Goal: Task Accomplishment & Management: Manage account settings

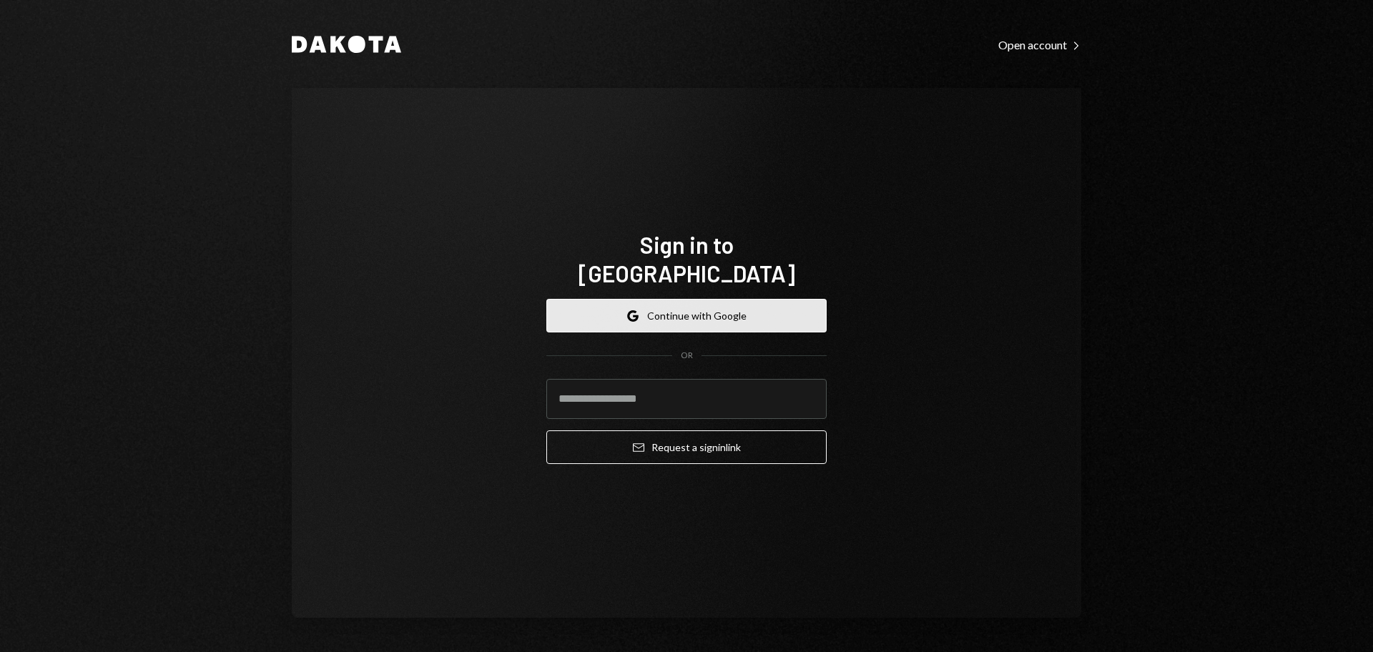
click at [690, 299] on button "Google Continue with Google" at bounding box center [686, 316] width 280 height 34
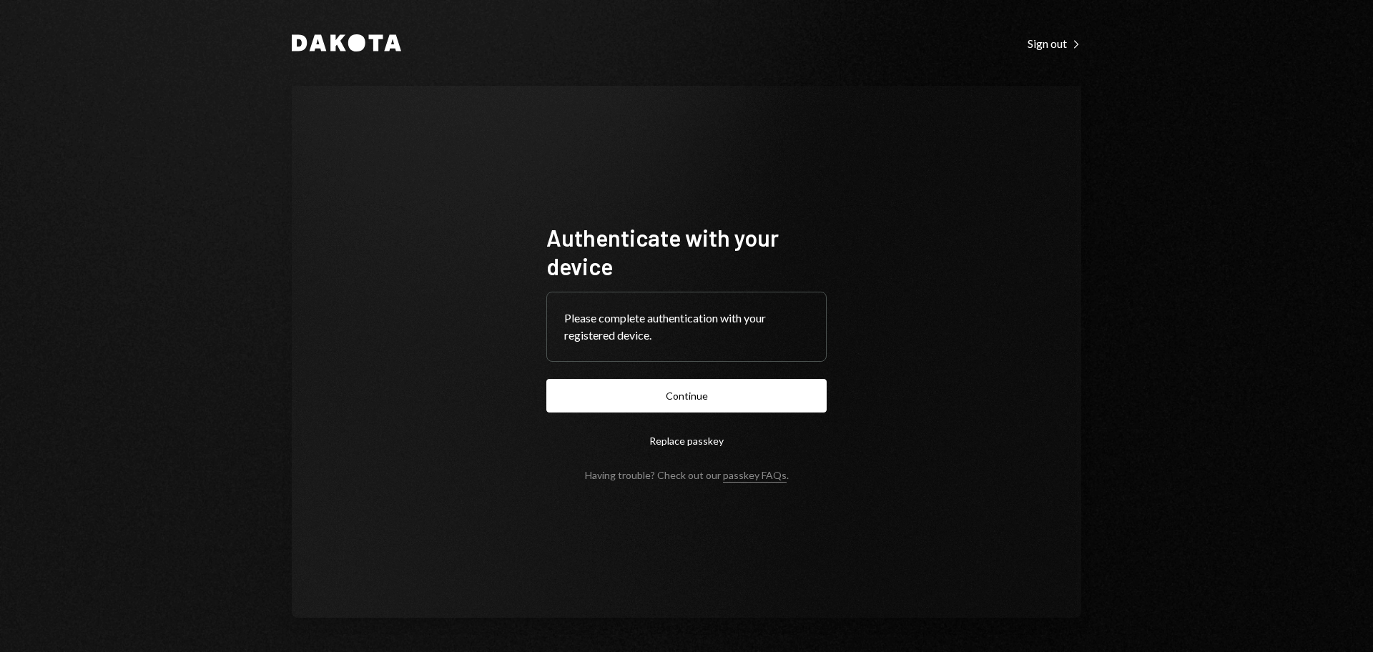
click at [593, 381] on button "Continue" at bounding box center [686, 396] width 280 height 34
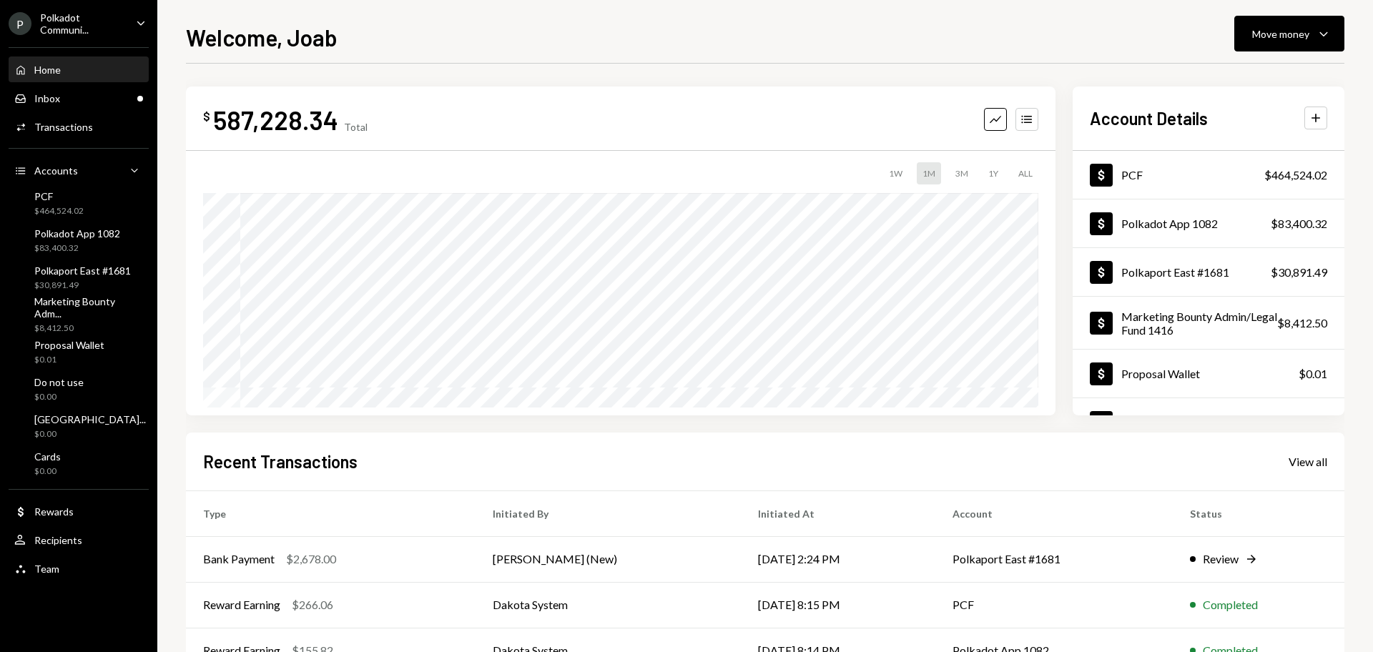
click at [92, 8] on ul "P Polkadot Communi... Caret Down Home Home Inbox Inbox Activities Transactions …" at bounding box center [78, 292] width 157 height 584
click at [96, 24] on div "Polkadot Communi..." at bounding box center [82, 23] width 84 height 24
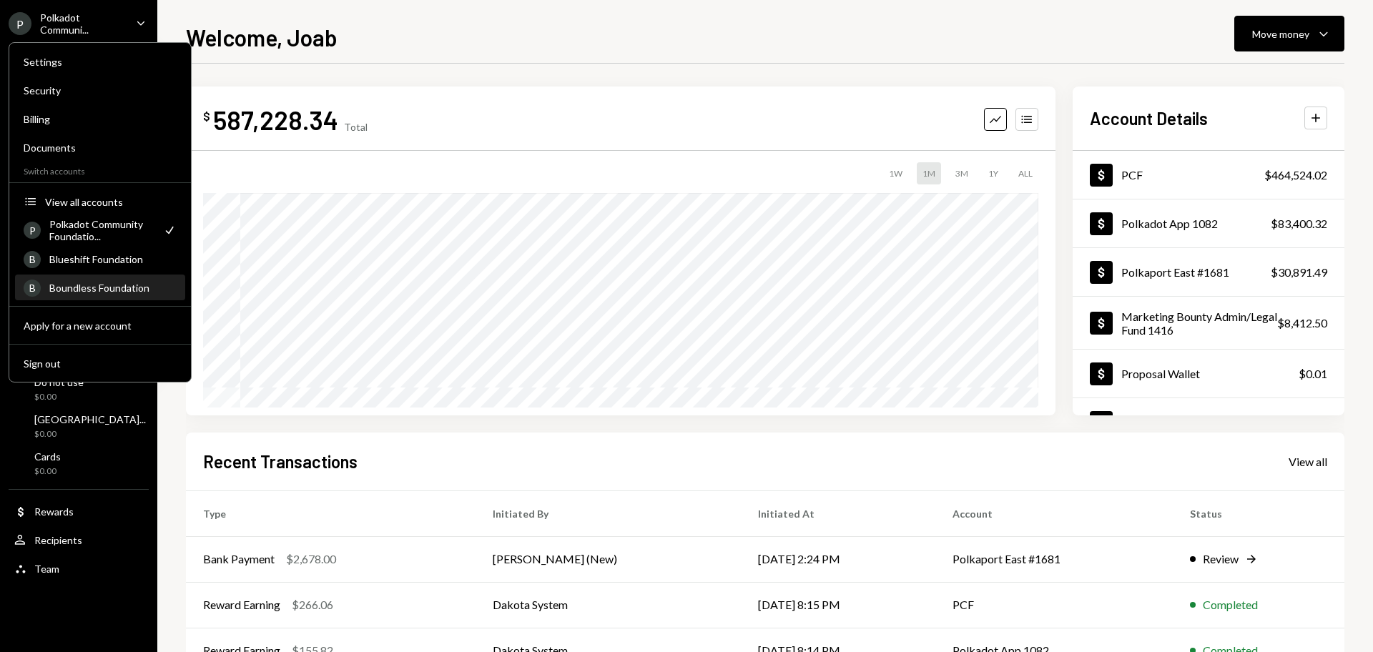
click at [87, 284] on div "Boundless Foundation" at bounding box center [112, 288] width 127 height 12
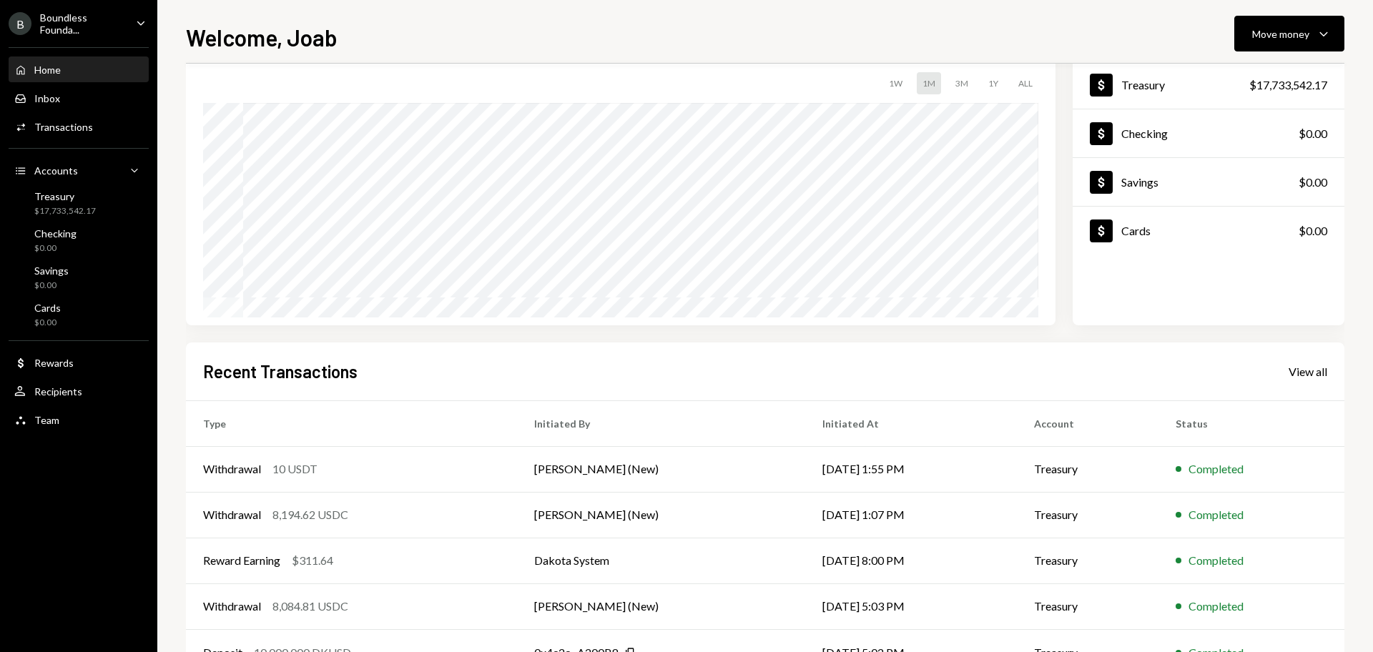
scroll to position [142, 0]
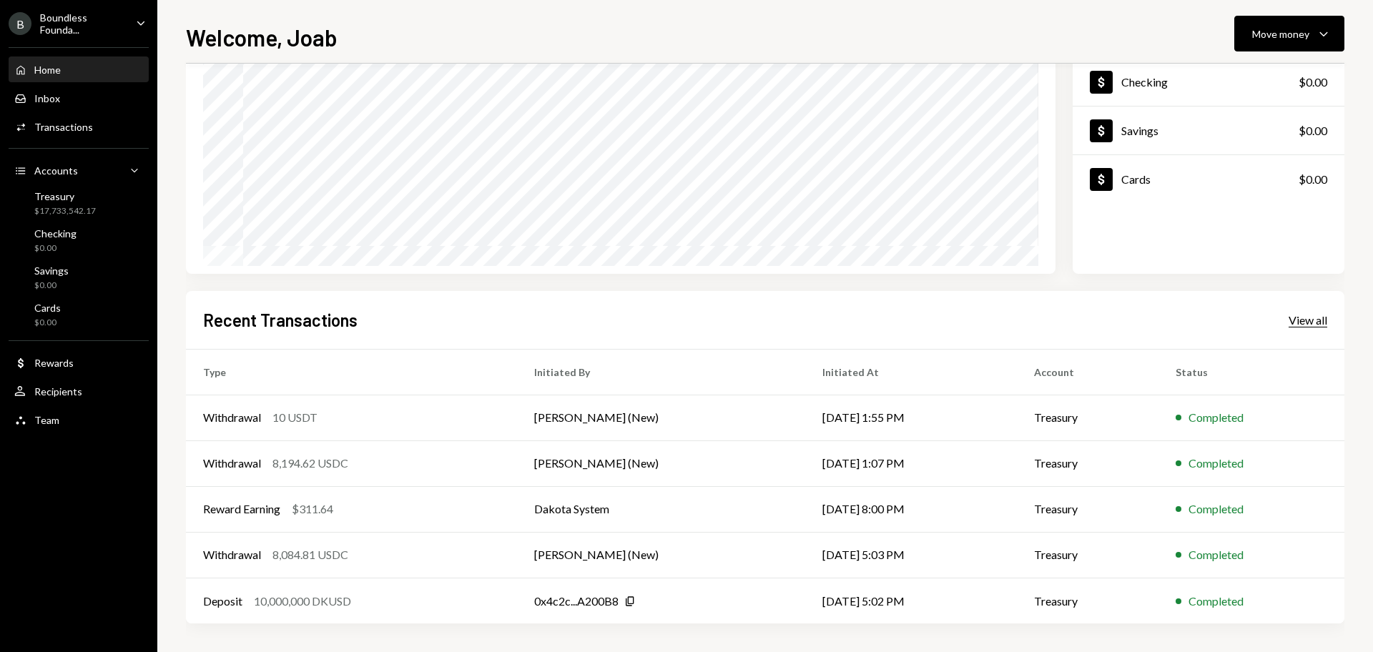
click at [1305, 318] on div "View all" at bounding box center [1308, 320] width 39 height 14
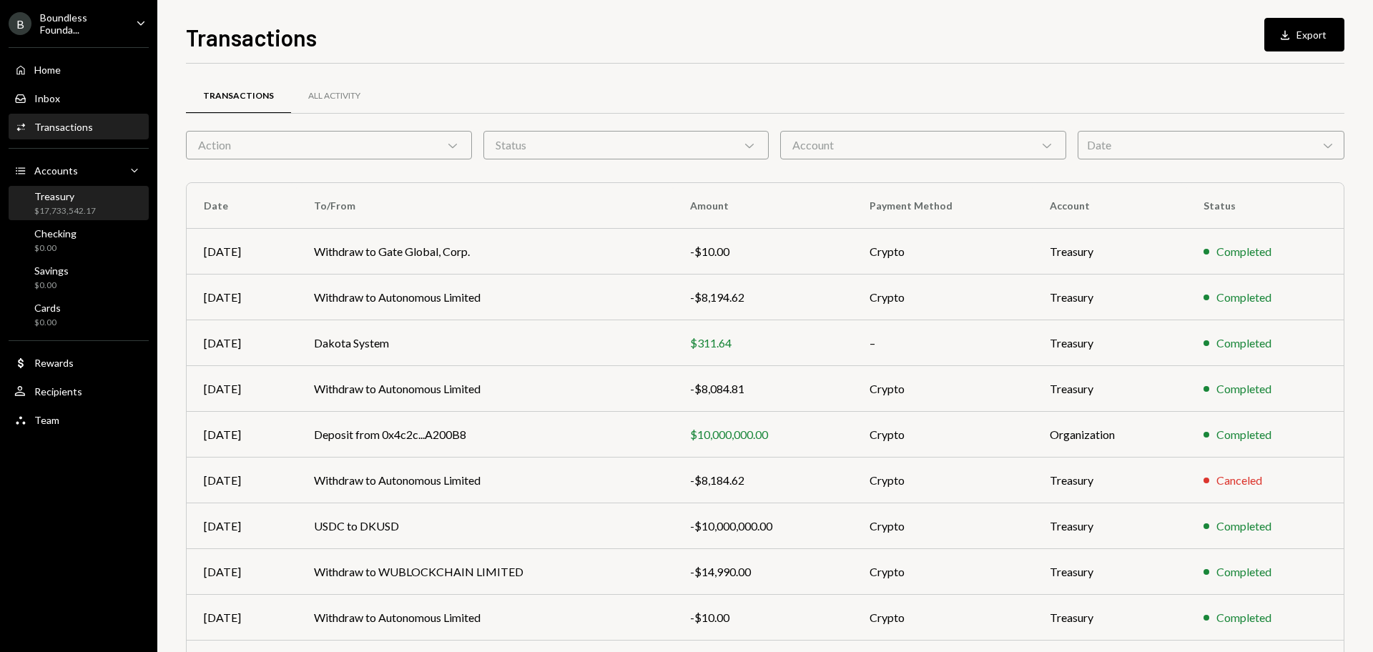
click at [54, 192] on div "Treasury" at bounding box center [65, 196] width 62 height 12
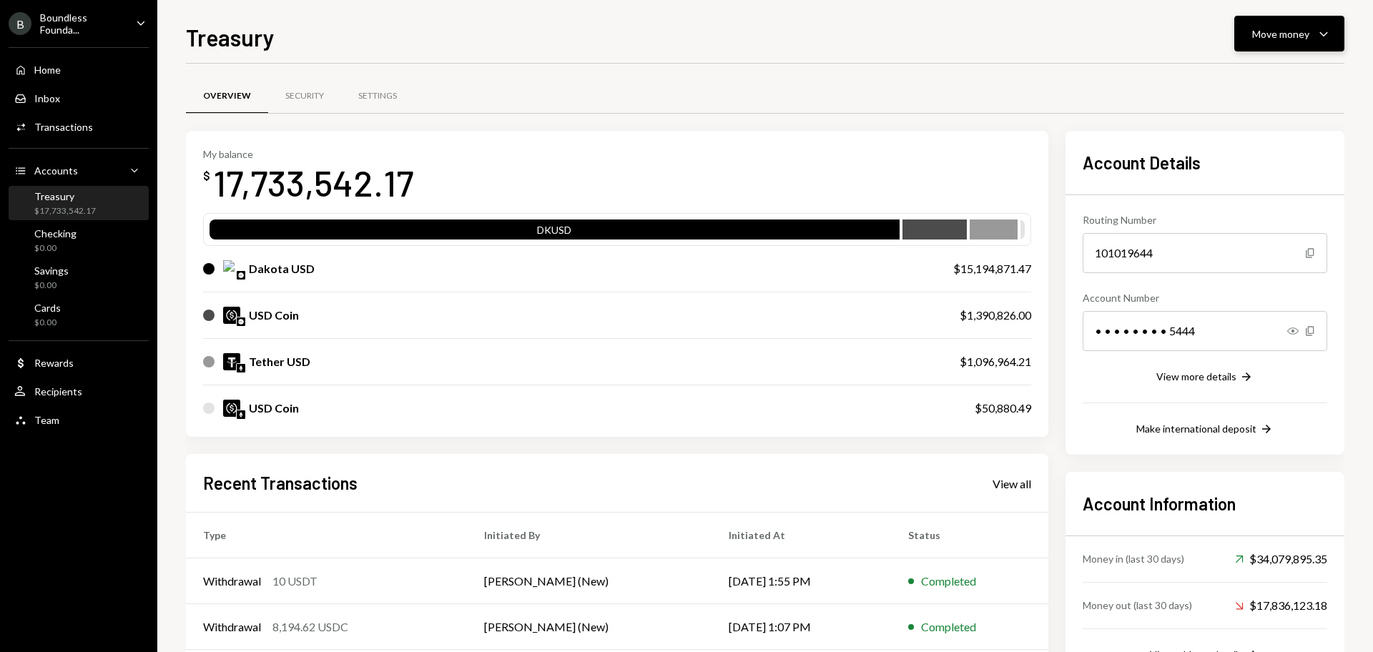
click at [1278, 36] on div "Move money" at bounding box center [1280, 33] width 57 height 15
click at [1255, 77] on div "Send" at bounding box center [1278, 76] width 104 height 15
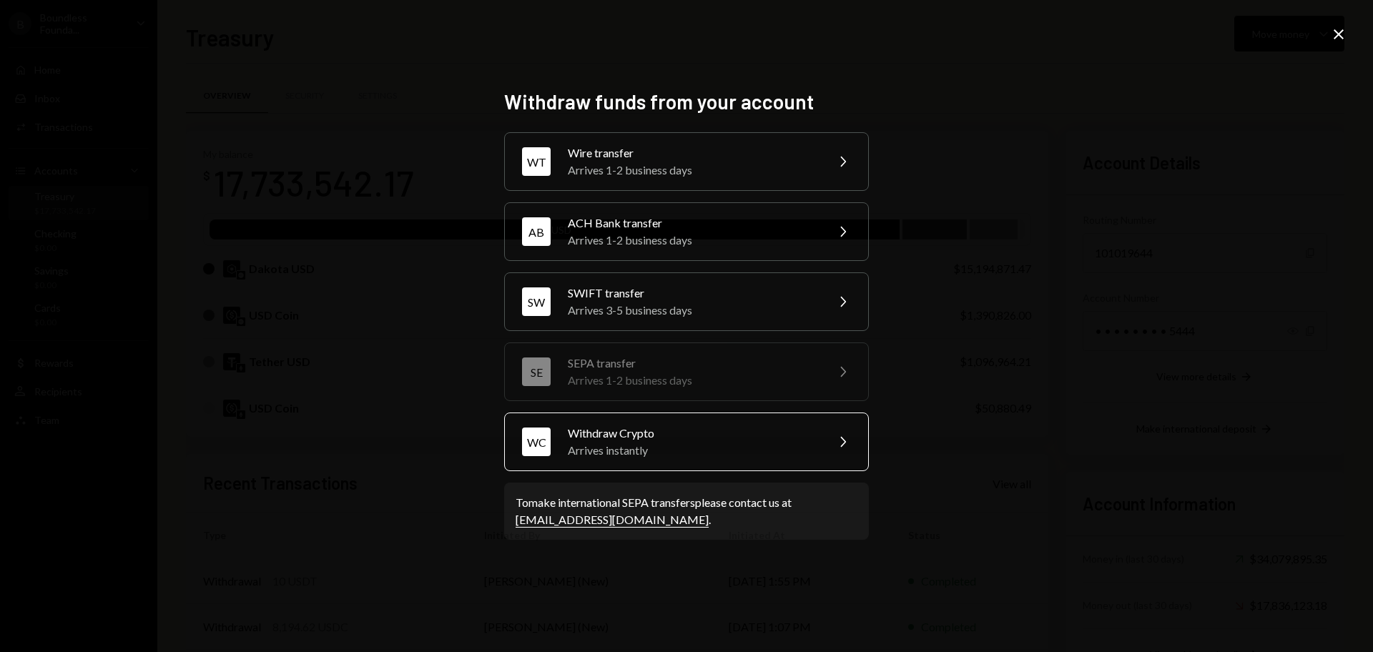
click at [634, 453] on div "Arrives instantly" at bounding box center [692, 450] width 249 height 17
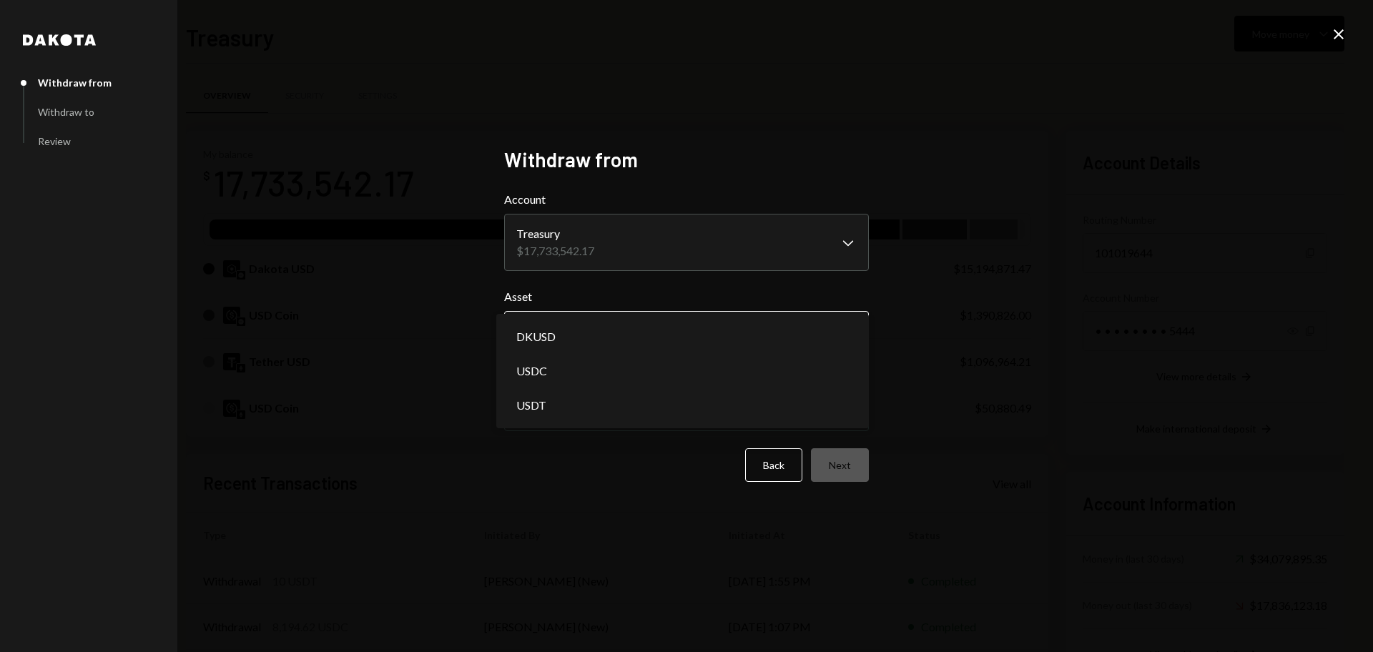
click at [607, 337] on body "B Boundless Founda... Caret Down Home Home Inbox Inbox Activities Transactions …" at bounding box center [686, 326] width 1373 height 652
select select "****"
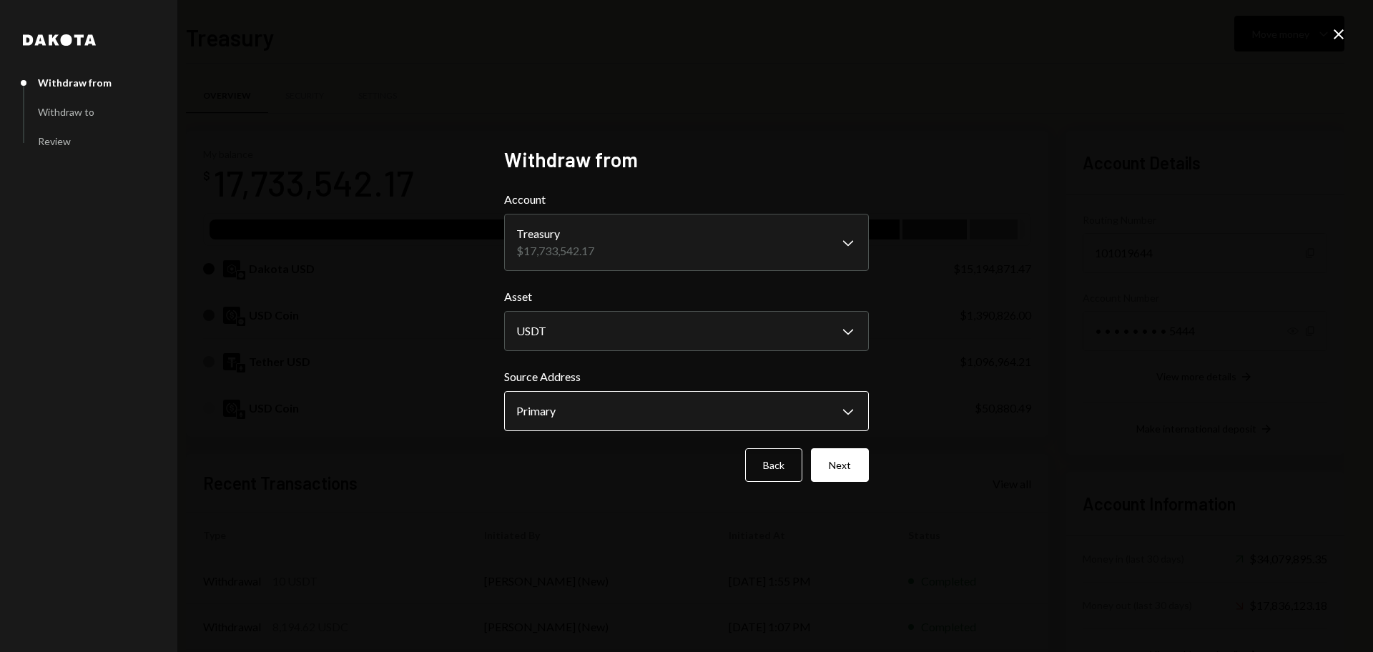
click at [652, 426] on body "B Boundless Founda... Caret Down Home Home Inbox Inbox Activities Transactions …" at bounding box center [686, 326] width 1373 height 652
click at [845, 469] on button "Next" at bounding box center [840, 465] width 58 height 34
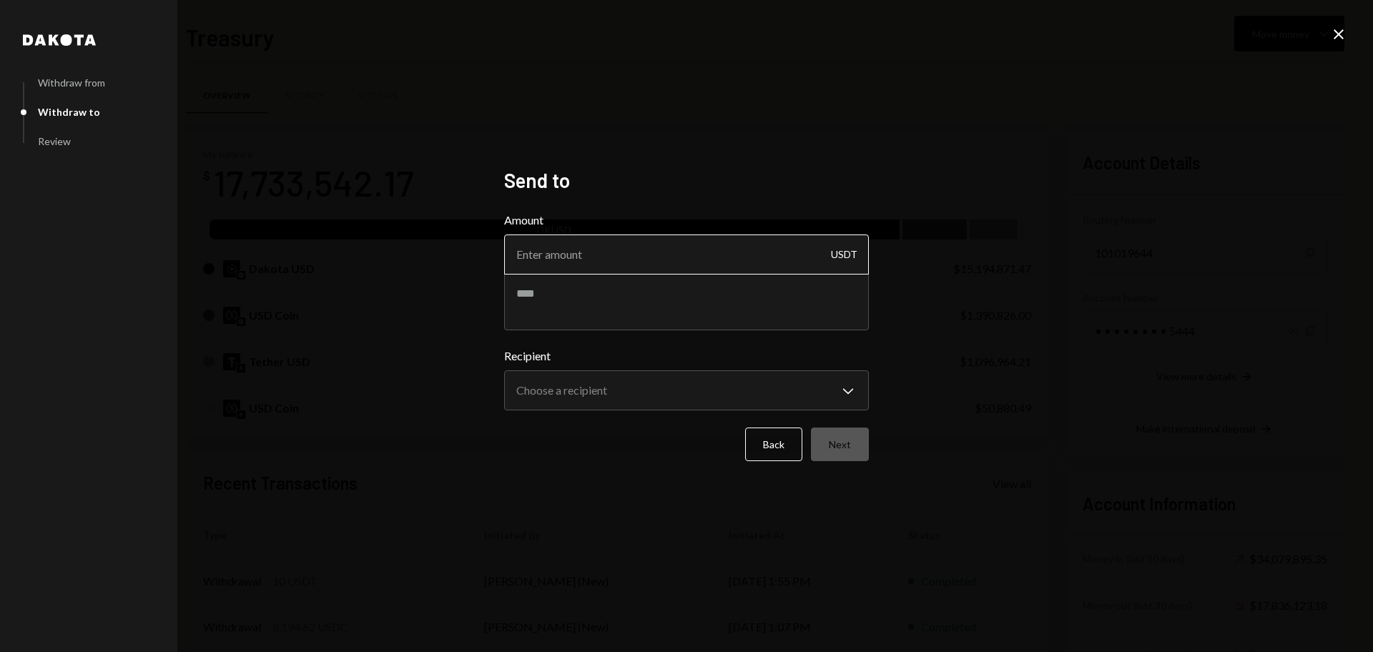
click at [627, 259] on input "Amount" at bounding box center [686, 255] width 365 height 40
type input "19990"
click at [613, 300] on textarea at bounding box center [686, 301] width 365 height 57
type textarea "**********"
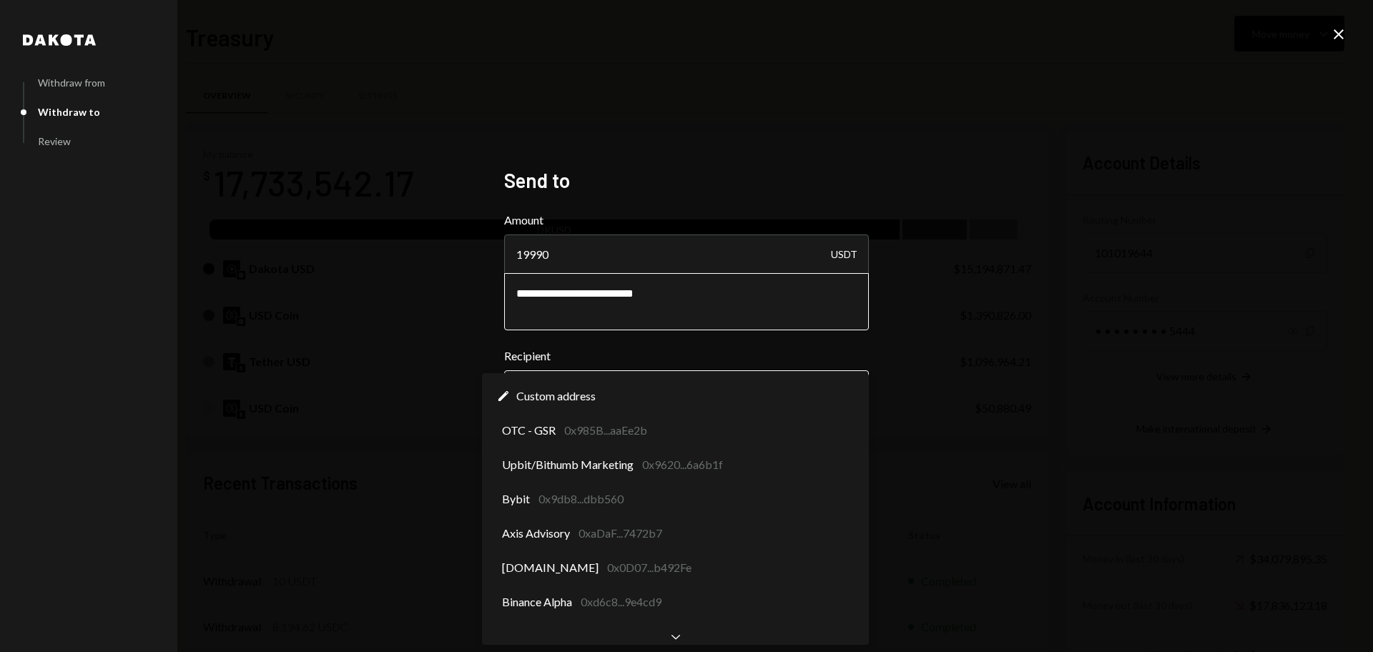
click at [647, 391] on body "B Boundless Founda... Caret Down Home Home Inbox Inbox Activities Transactions …" at bounding box center [686, 326] width 1373 height 652
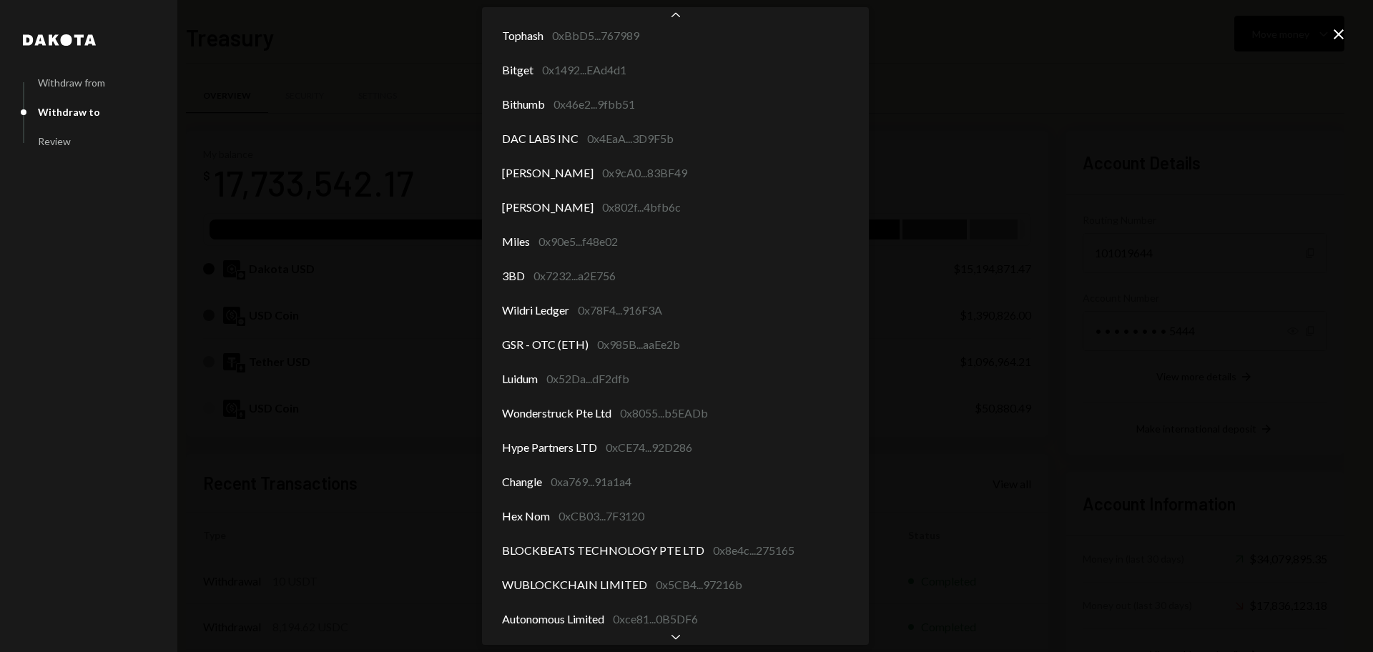
scroll to position [318, 0]
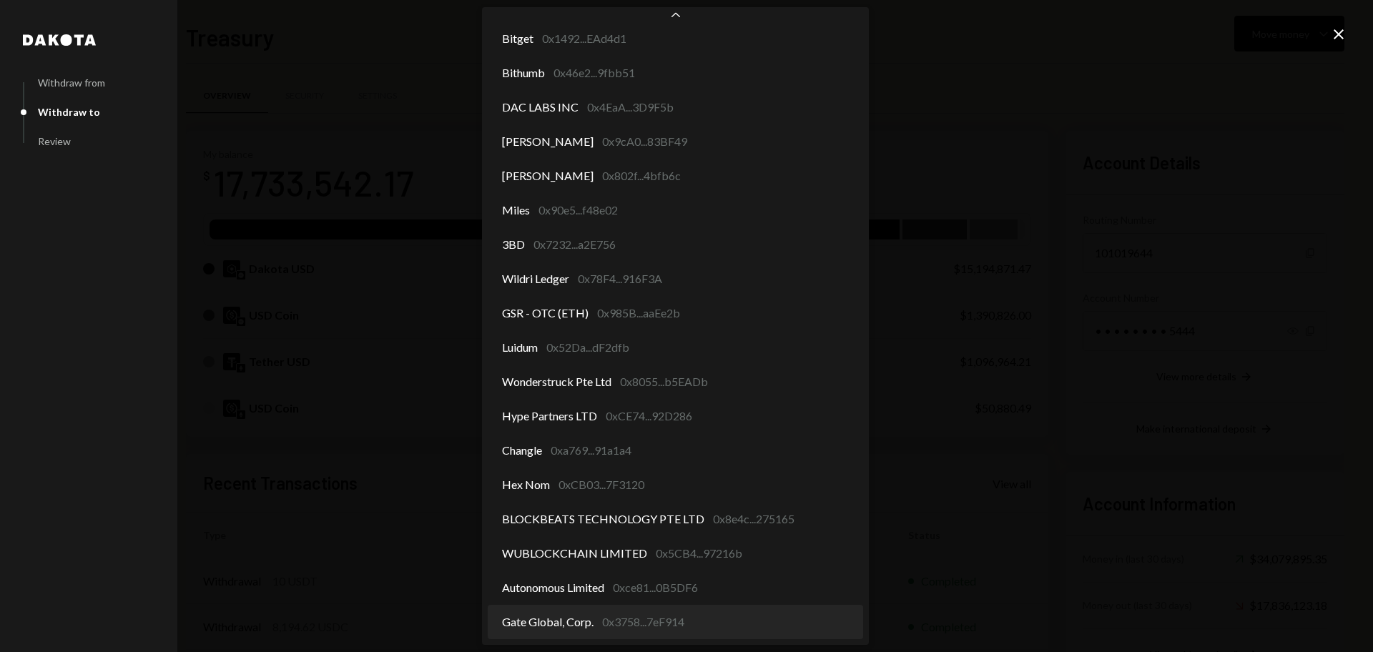
select select "**********"
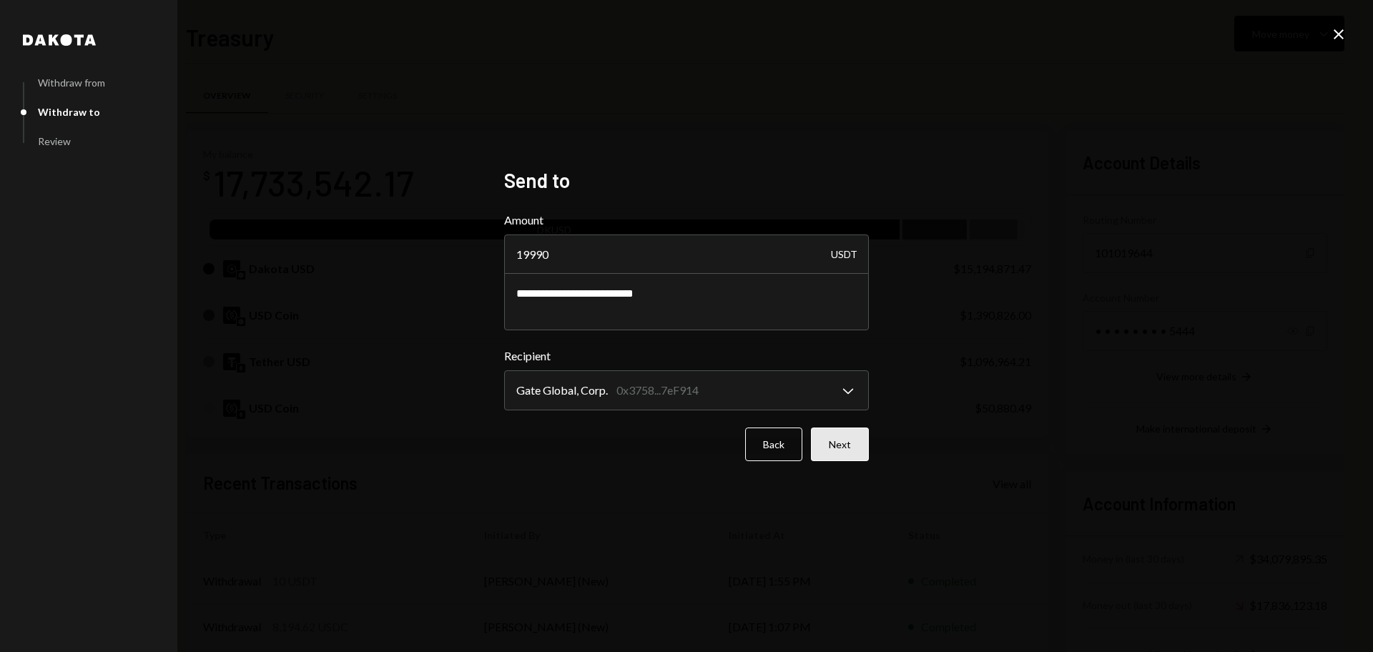
click at [843, 436] on button "Next" at bounding box center [840, 445] width 58 height 34
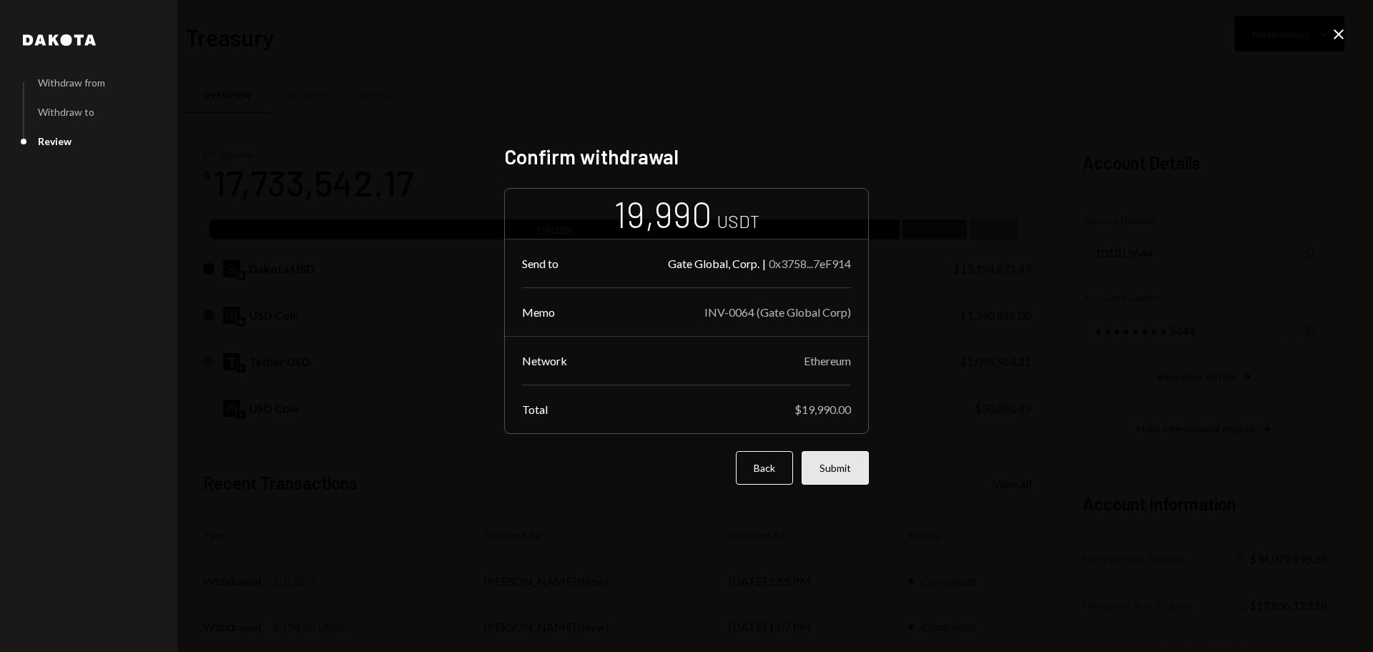
click at [850, 469] on button "Submit" at bounding box center [835, 468] width 67 height 34
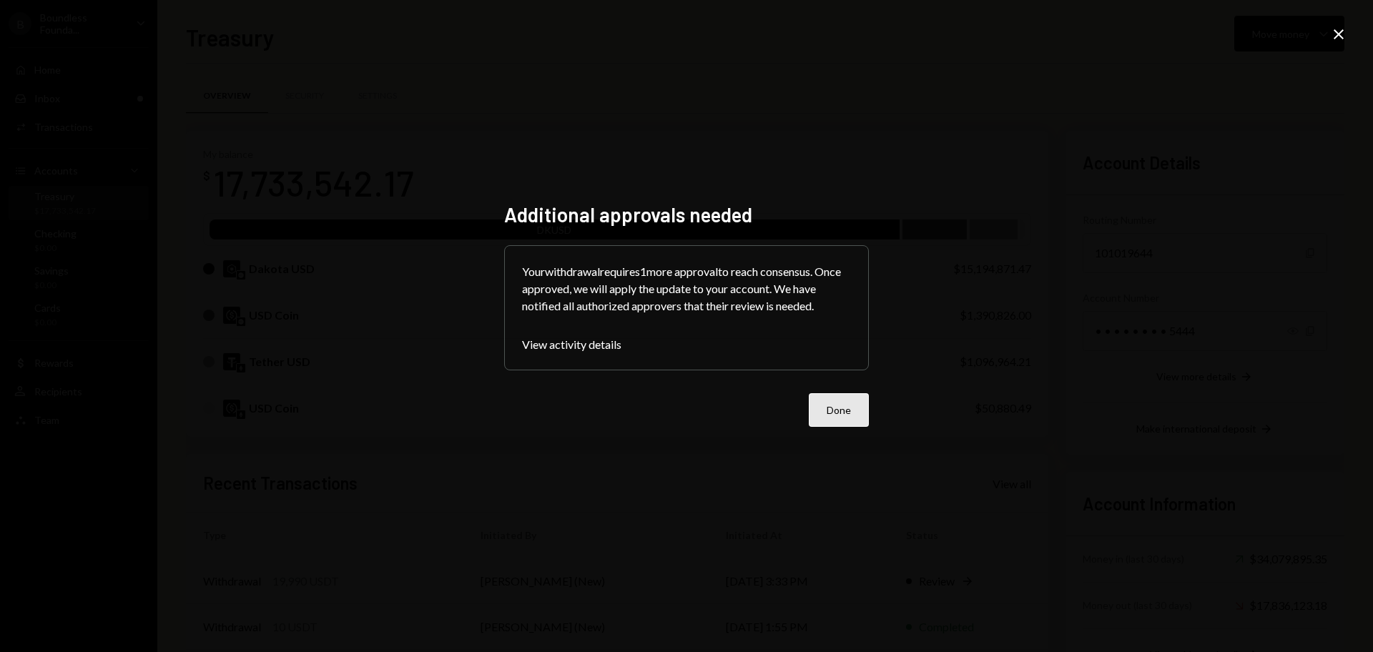
click at [850, 405] on button "Done" at bounding box center [839, 410] width 60 height 34
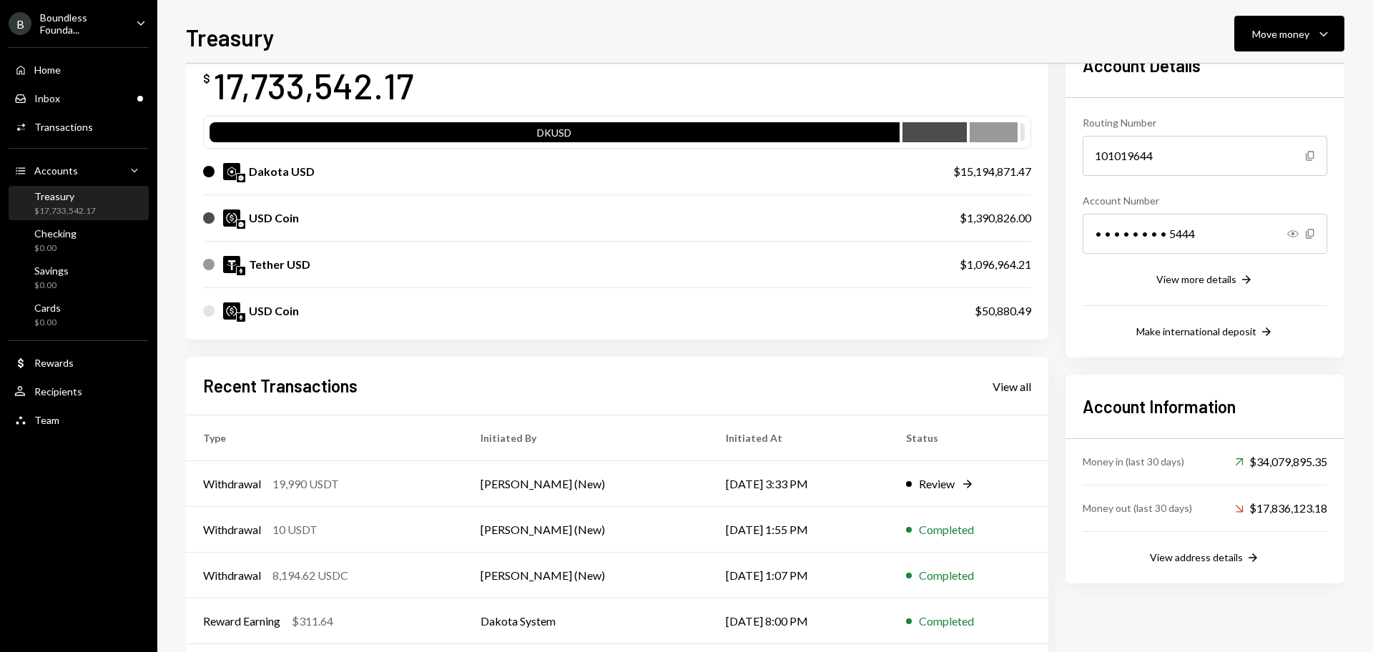
scroll to position [164, 0]
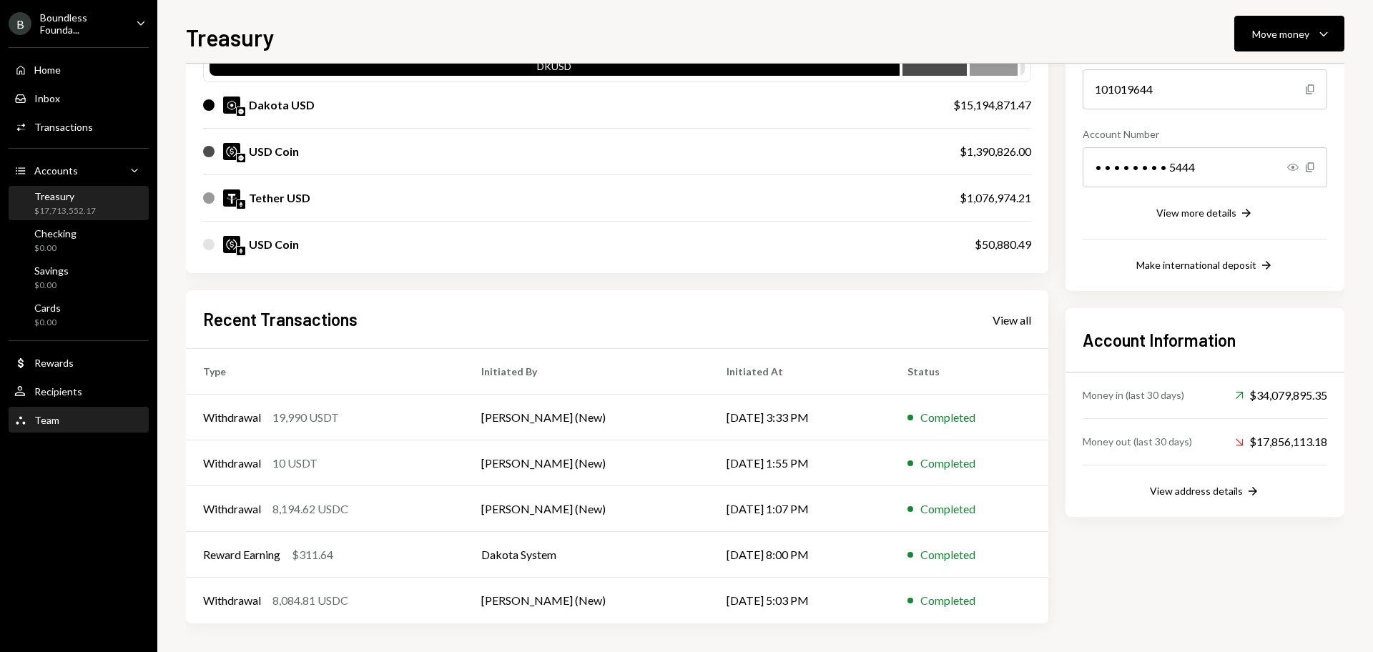
click at [64, 418] on div "Team Team" at bounding box center [78, 420] width 129 height 13
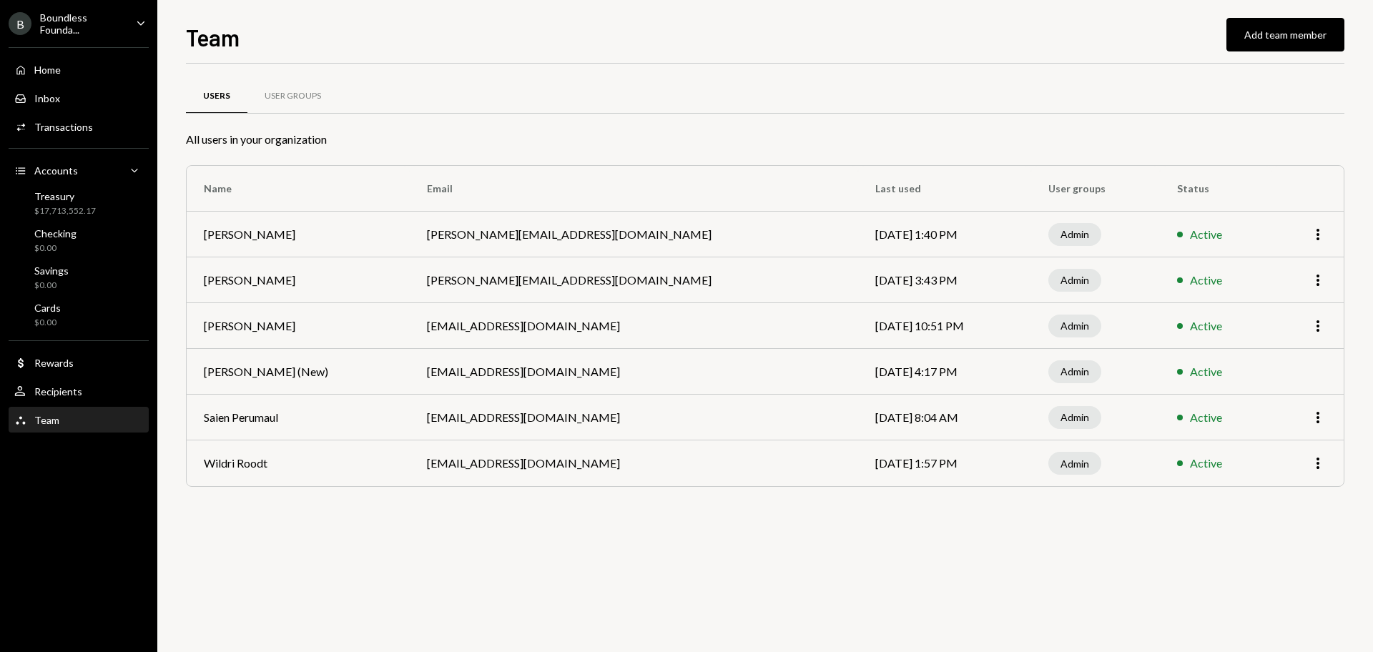
click at [938, 643] on div "Users User Groups All users in your organization Name Email Last used User grou…" at bounding box center [765, 358] width 1159 height 589
